Goal: Use online tool/utility: Utilize a website feature to perform a specific function

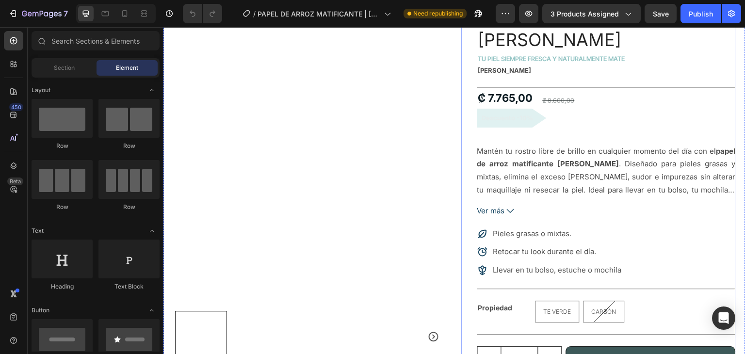
scroll to position [171, 0]
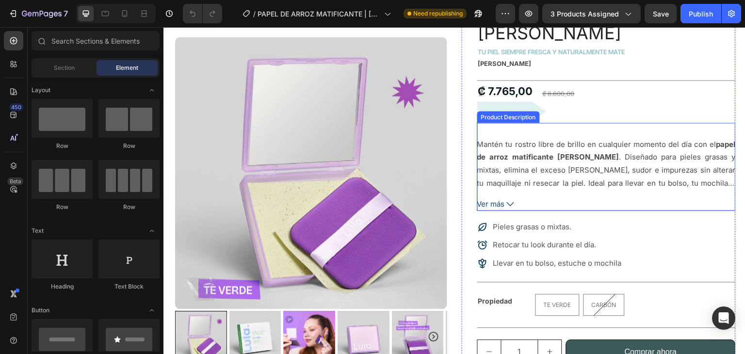
click at [517, 111] on div "Product Description" at bounding box center [508, 117] width 63 height 12
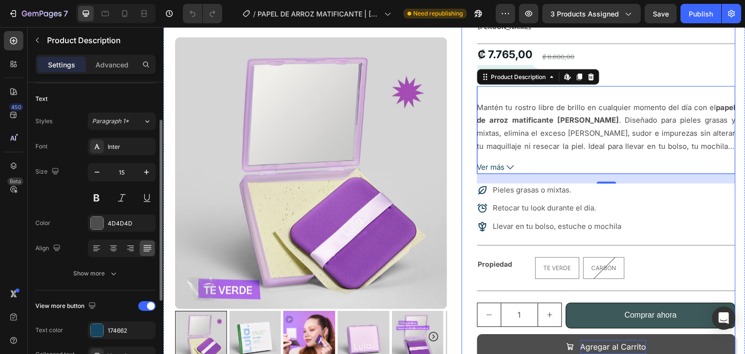
scroll to position [225, 0]
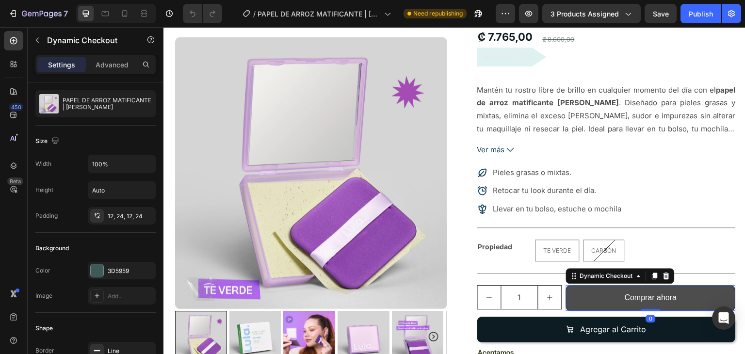
drag, startPoint x: 572, startPoint y: 279, endPoint x: 566, endPoint y: 279, distance: 6.3
click at [572, 285] on button "Comprar ahora" at bounding box center [651, 298] width 170 height 26
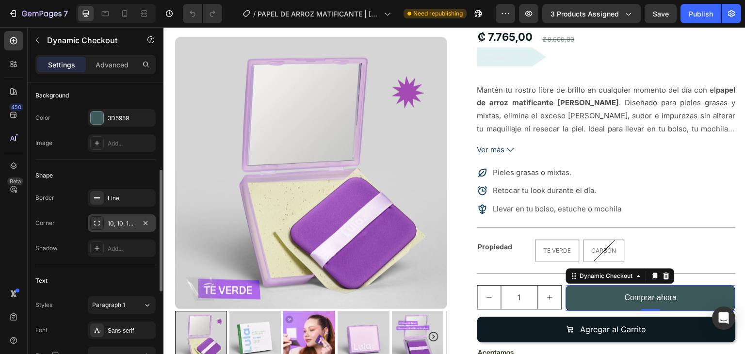
scroll to position [214, 0]
click at [113, 200] on div "Line" at bounding box center [122, 199] width 28 height 9
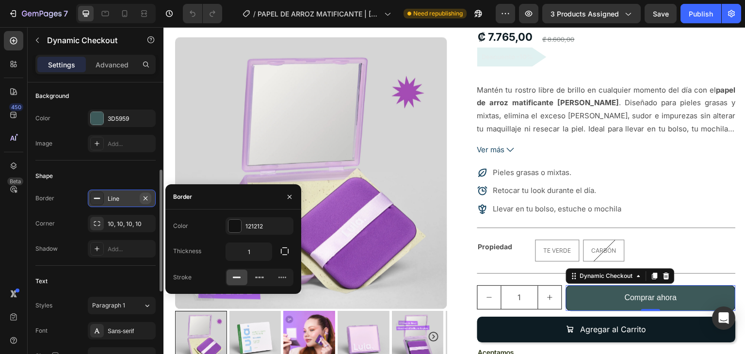
click at [146, 198] on icon "button" at bounding box center [146, 199] width 8 height 8
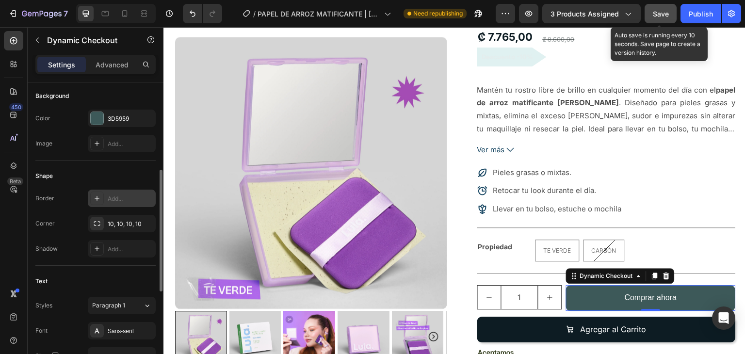
click at [666, 15] on span "Save" at bounding box center [661, 14] width 16 height 8
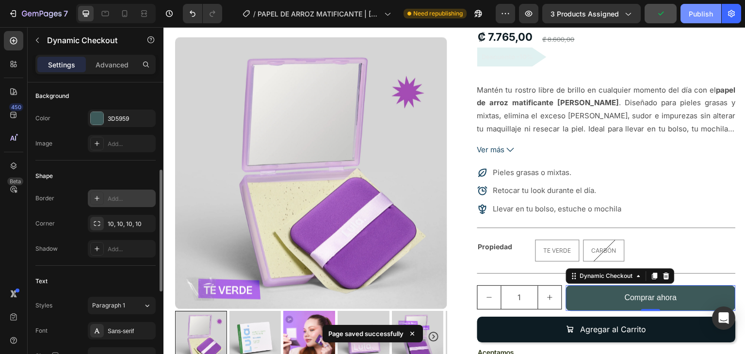
click at [696, 15] on div "Publish" at bounding box center [701, 14] width 24 height 10
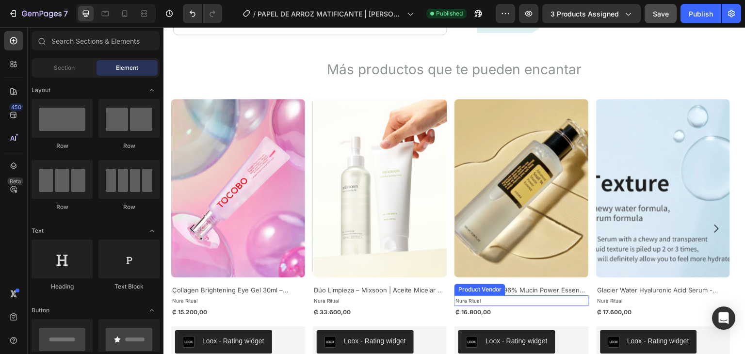
scroll to position [1041, 0]
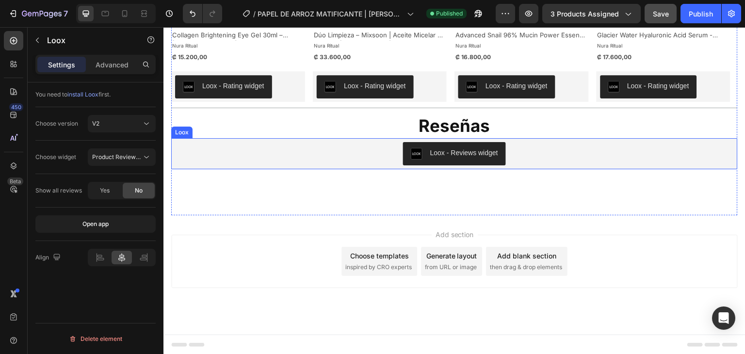
click at [529, 163] on div "Loox - Reviews widget" at bounding box center [454, 153] width 559 height 23
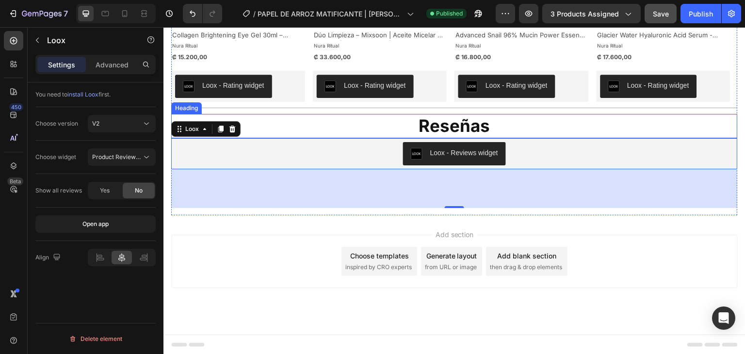
drag, startPoint x: 426, startPoint y: 146, endPoint x: 435, endPoint y: 135, distance: 13.4
click at [435, 135] on div "Product Images Collagen Brightening Eye Gel 30ml – TOCOBO Product Title Nura Ri…" at bounding box center [454, 26] width 567 height 364
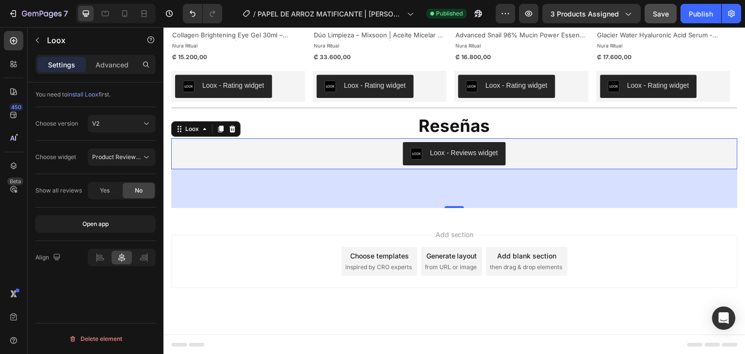
drag, startPoint x: 363, startPoint y: 157, endPoint x: 355, endPoint y: 158, distance: 8.8
click at [363, 157] on div "Loox - Reviews widget" at bounding box center [454, 153] width 559 height 23
click at [123, 149] on button "Product Reviews Widget" at bounding box center [122, 156] width 68 height 17
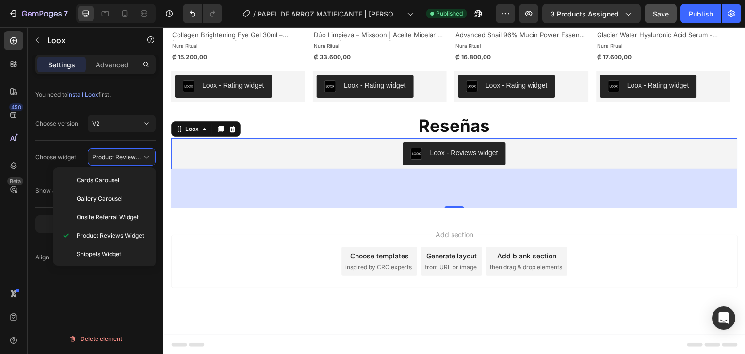
click at [312, 159] on div "Loox - Reviews widget" at bounding box center [454, 153] width 559 height 23
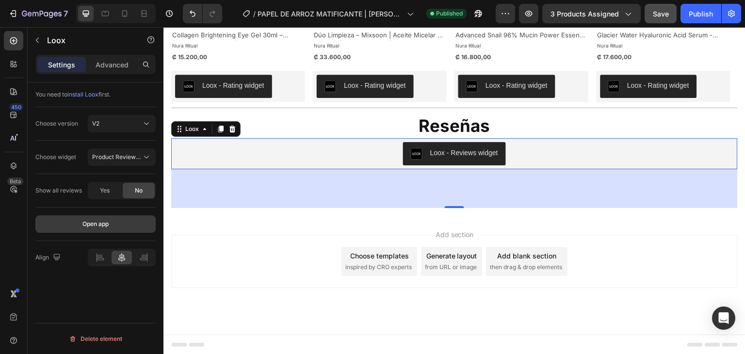
click at [113, 224] on button "Open app" at bounding box center [95, 223] width 120 height 17
